Goal: Task Accomplishment & Management: Manage account settings

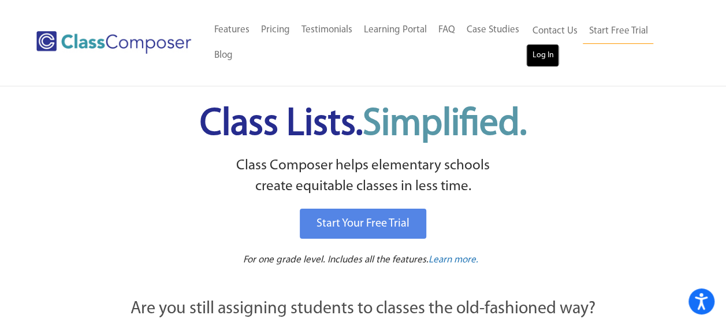
click at [544, 55] on link "Log In" at bounding box center [542, 55] width 33 height 23
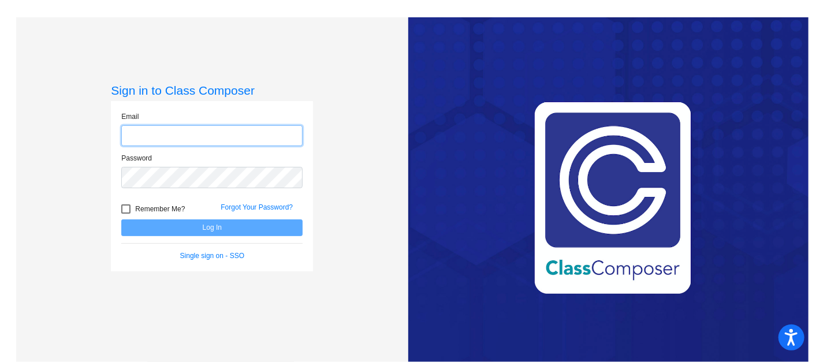
type input "kingsy@rcschools.net"
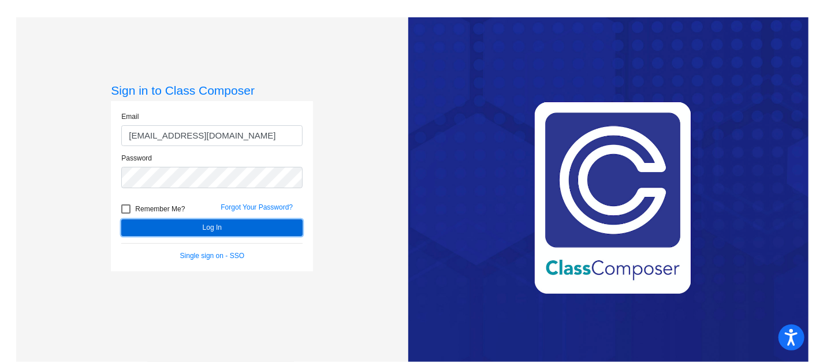
click at [202, 219] on button "Log In" at bounding box center [211, 227] width 181 height 17
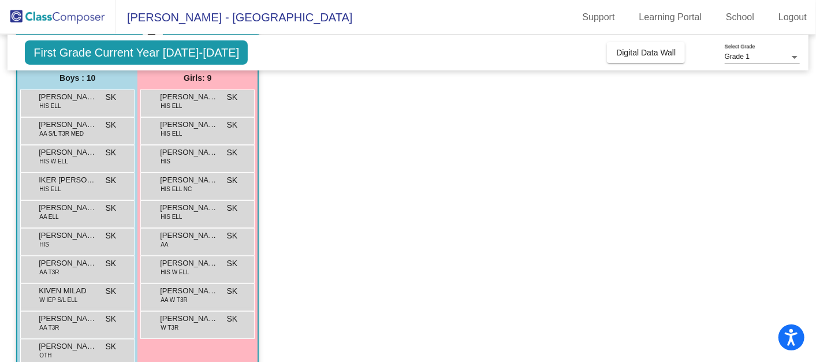
scroll to position [96, 0]
click at [59, 185] on div "IKER AGUERO ESCOBEDO HIS ELL SK lock do_not_disturb_alt" at bounding box center [76, 185] width 110 height 24
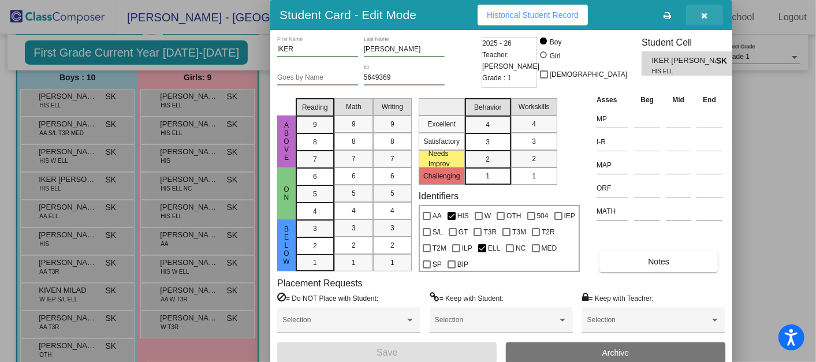
click at [715, 14] on button "button" at bounding box center [704, 15] width 37 height 21
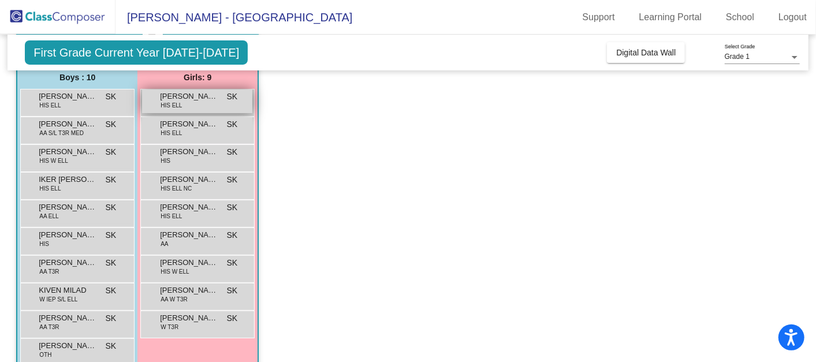
click at [185, 97] on span "ALLISON MORALES LOPEZ" at bounding box center [189, 97] width 58 height 12
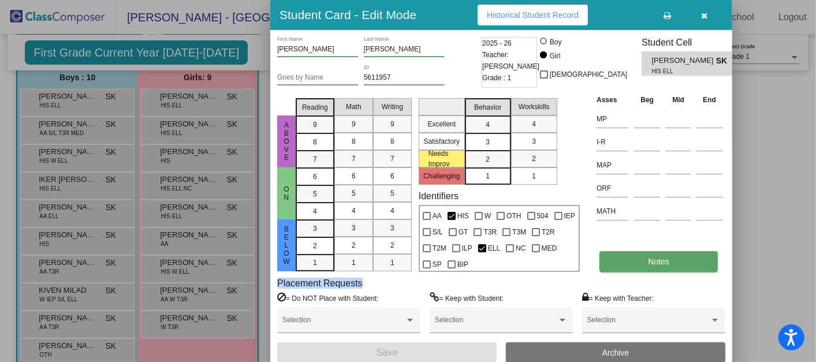
drag, startPoint x: 636, startPoint y: 272, endPoint x: 633, endPoint y: 262, distance: 10.2
click at [633, 262] on div "ALLISON First Name MORALES LOPEZ Last Name Goes by Name 5611957 ID 2025 - 26 Te…" at bounding box center [501, 200] width 448 height 326
click at [633, 262] on button "Notes" at bounding box center [658, 261] width 118 height 21
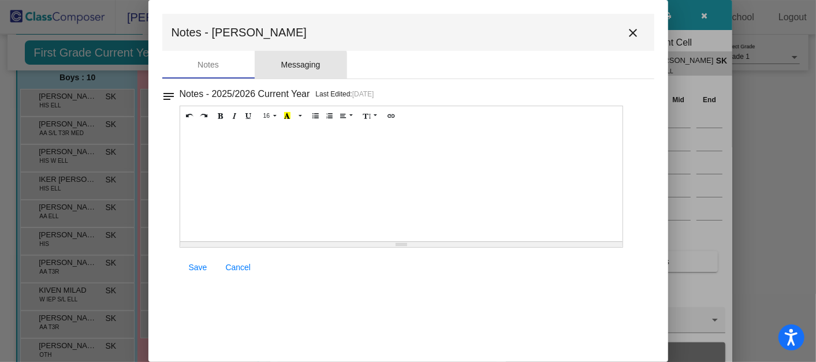
click at [285, 72] on div "Messaging" at bounding box center [301, 65] width 92 height 28
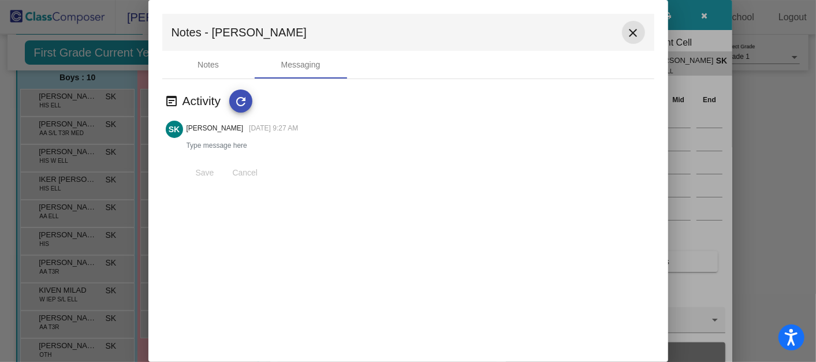
click at [624, 28] on button "close" at bounding box center [633, 32] width 23 height 23
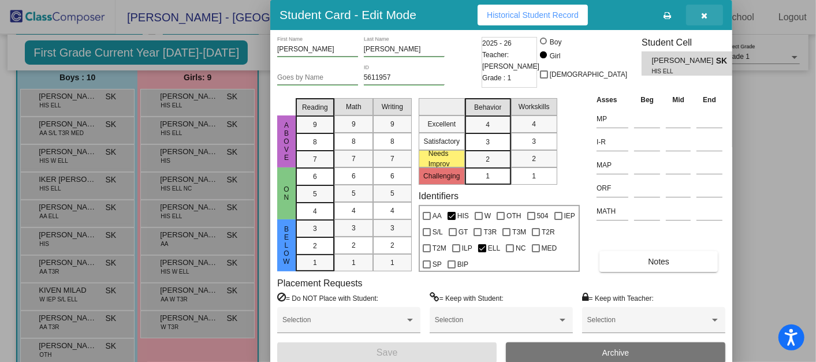
click at [711, 12] on button "button" at bounding box center [704, 15] width 37 height 21
